Goal: Use online tool/utility: Utilize a website feature to perform a specific function

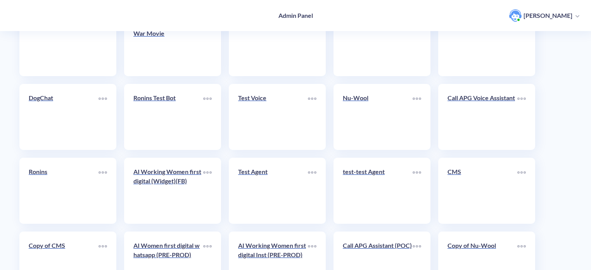
scroll to position [268, 0]
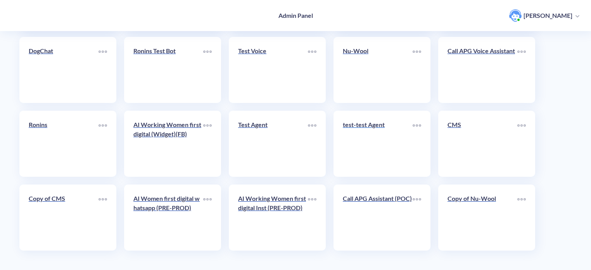
click at [365, 144] on link "test-test Agent" at bounding box center [378, 143] width 70 height 47
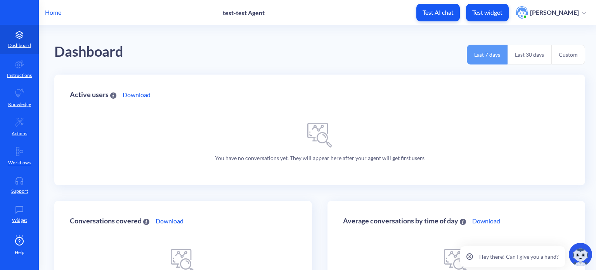
click at [47, 9] on p "Home" at bounding box center [53, 12] width 16 height 9
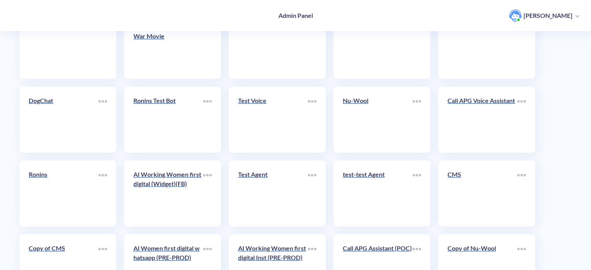
scroll to position [268, 0]
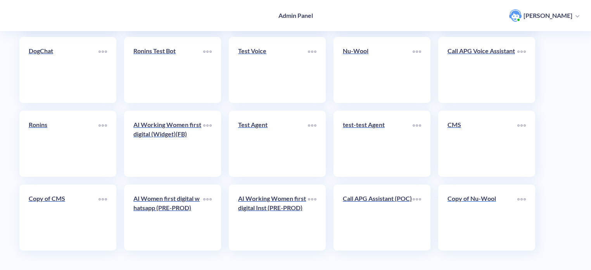
click at [475, 211] on link "Copy of Nu-Wool" at bounding box center [483, 217] width 70 height 47
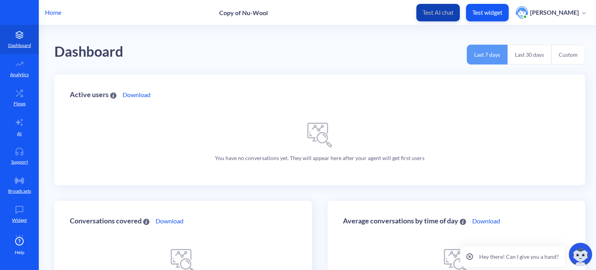
click at [454, 6] on button "Test AI chat" at bounding box center [437, 12] width 43 height 17
